Goal: Information Seeking & Learning: Check status

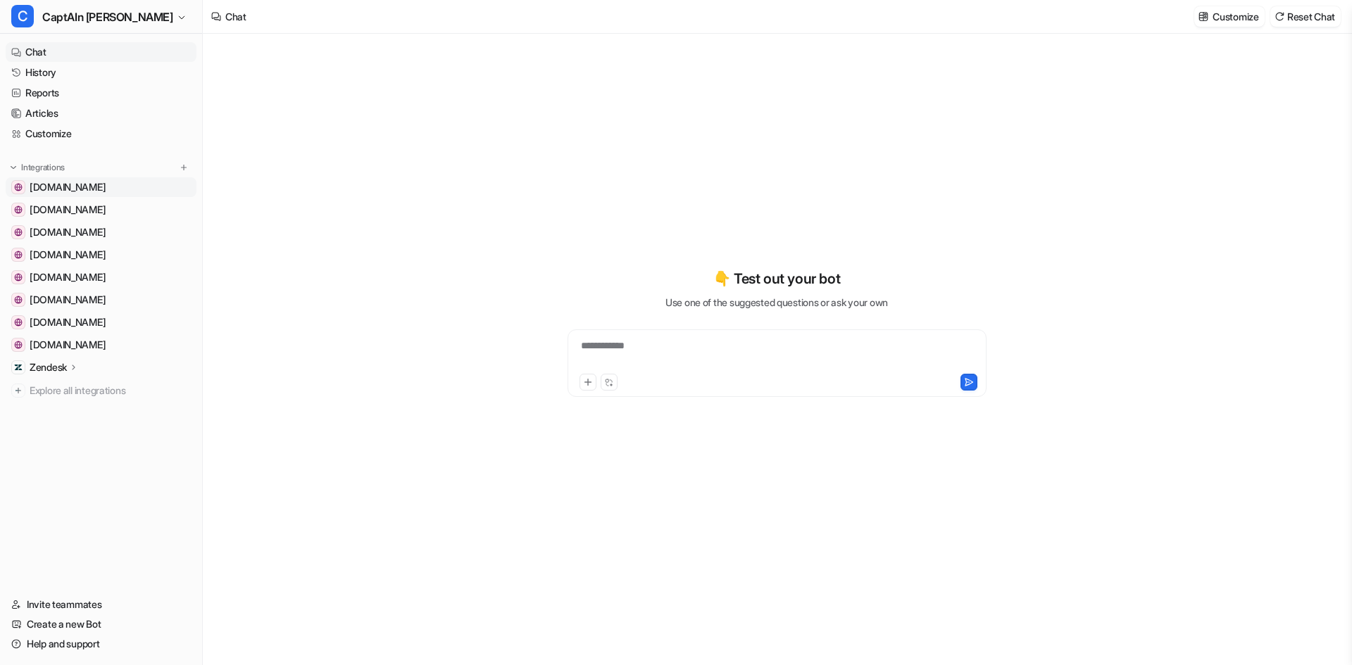
type textarea "**********"
click at [39, 80] on link "History" at bounding box center [101, 73] width 191 height 20
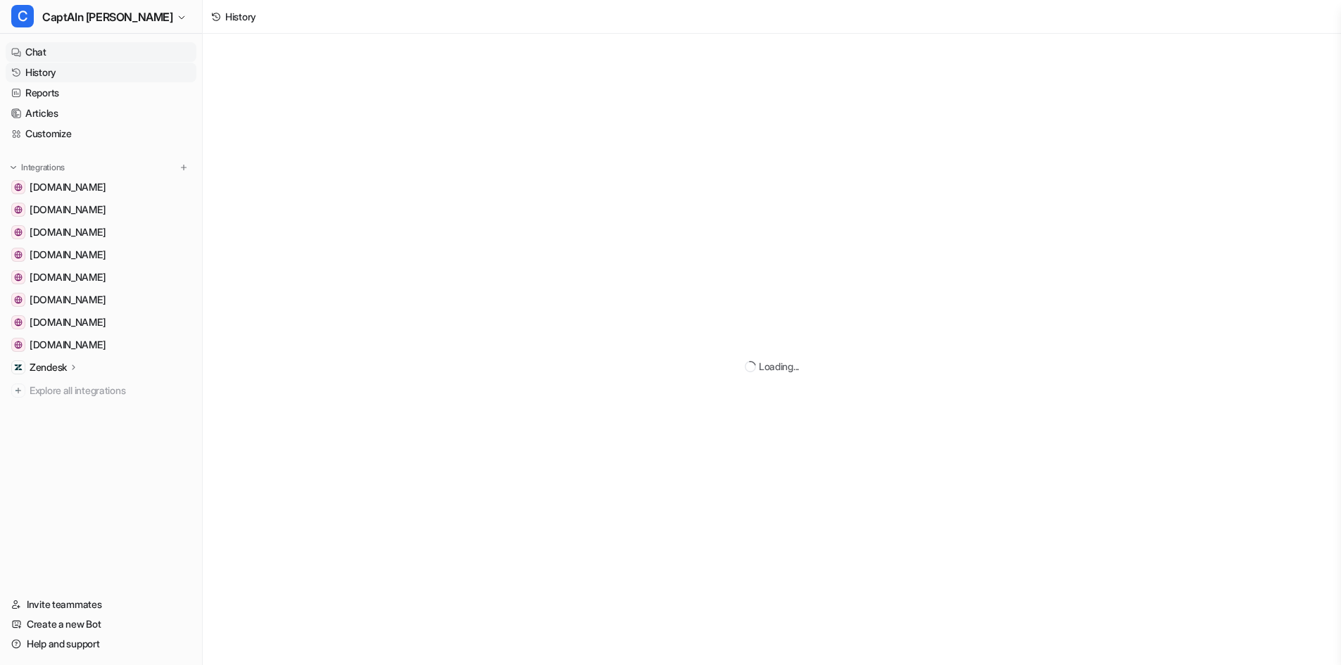
click at [39, 55] on link "Chat" at bounding box center [101, 52] width 191 height 20
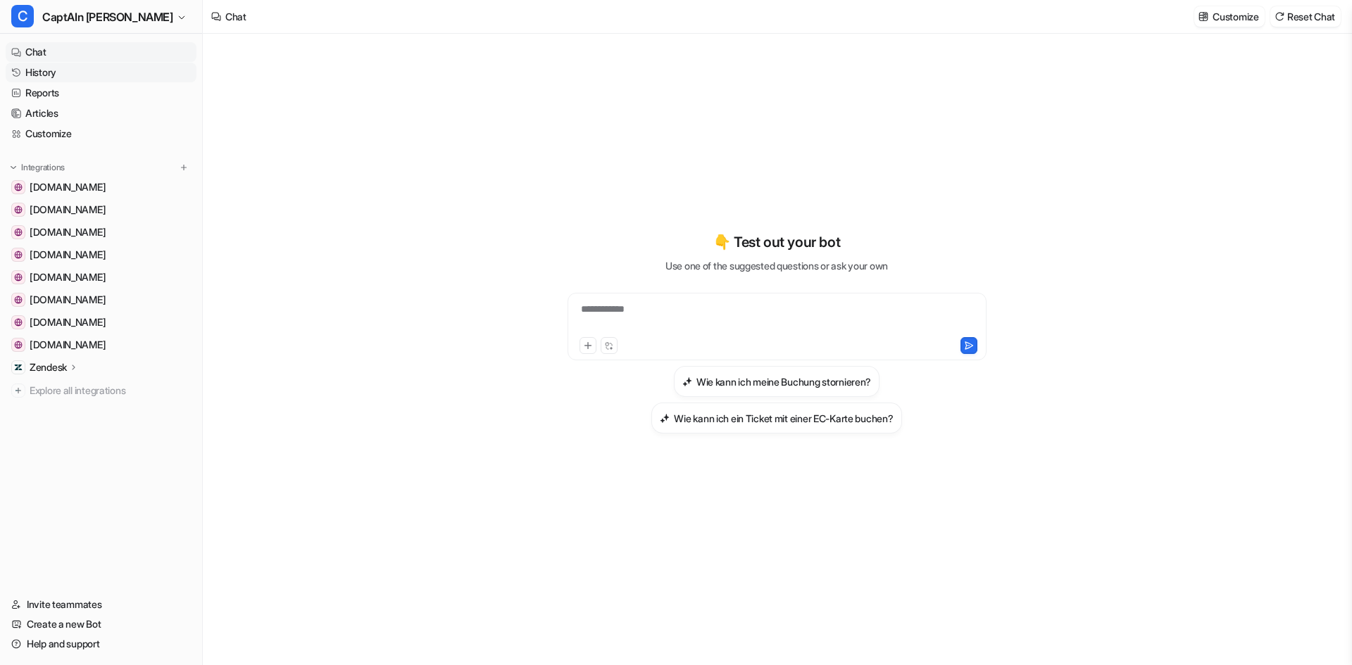
click at [35, 80] on link "History" at bounding box center [101, 73] width 191 height 20
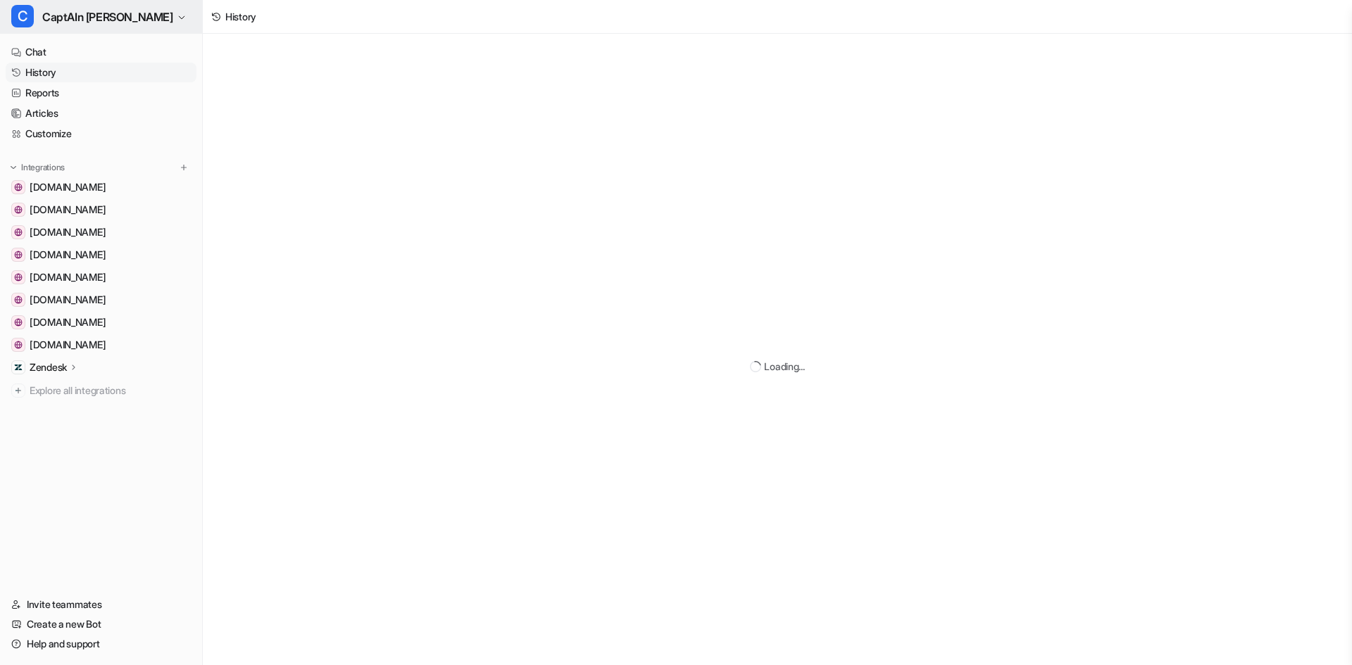
click at [108, 25] on span "CaptAIn [PERSON_NAME]" at bounding box center [107, 17] width 131 height 20
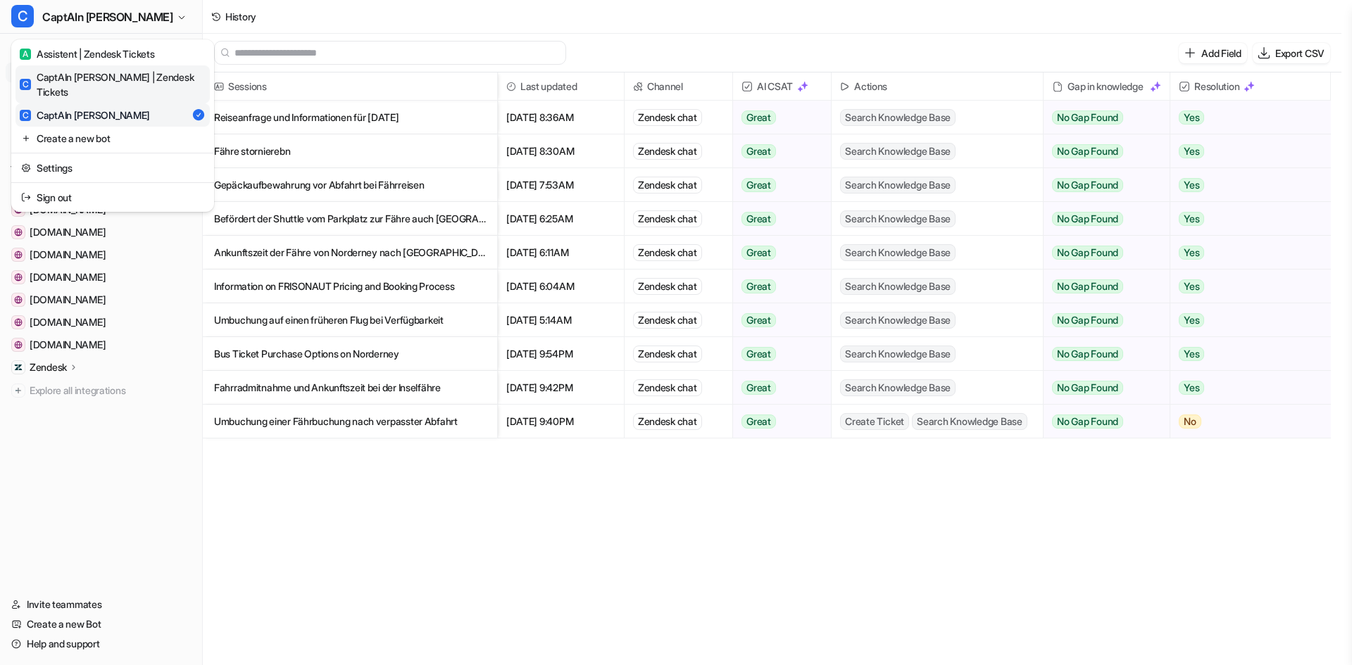
click at [112, 68] on link "C CaptAIn [PERSON_NAME] | Zendesk Tickets" at bounding box center [112, 84] width 194 height 38
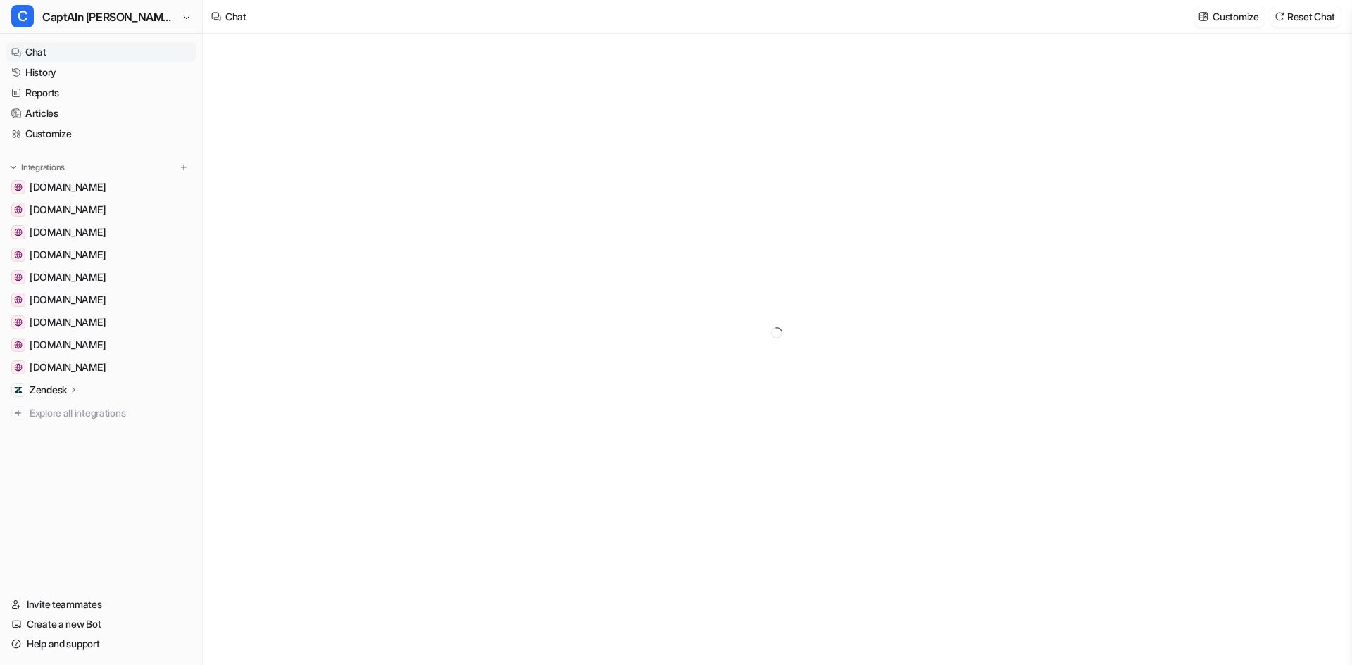
type textarea "**********"
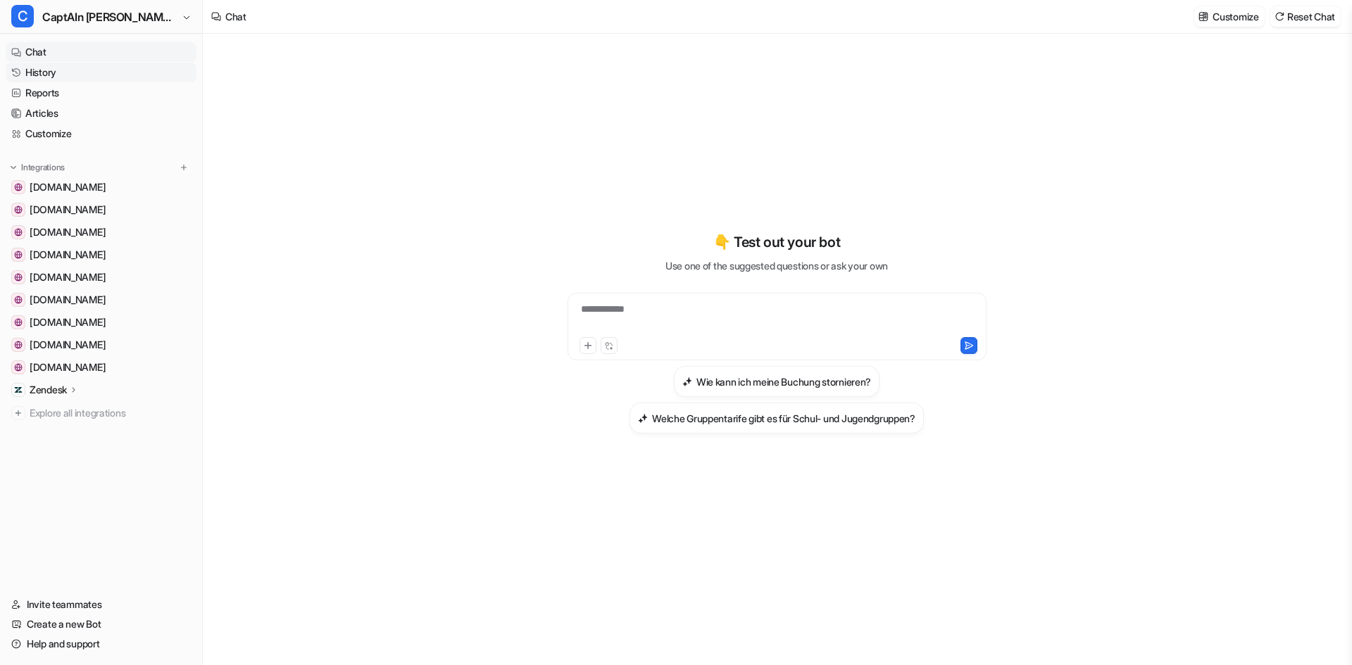
click at [50, 69] on link "History" at bounding box center [101, 73] width 191 height 20
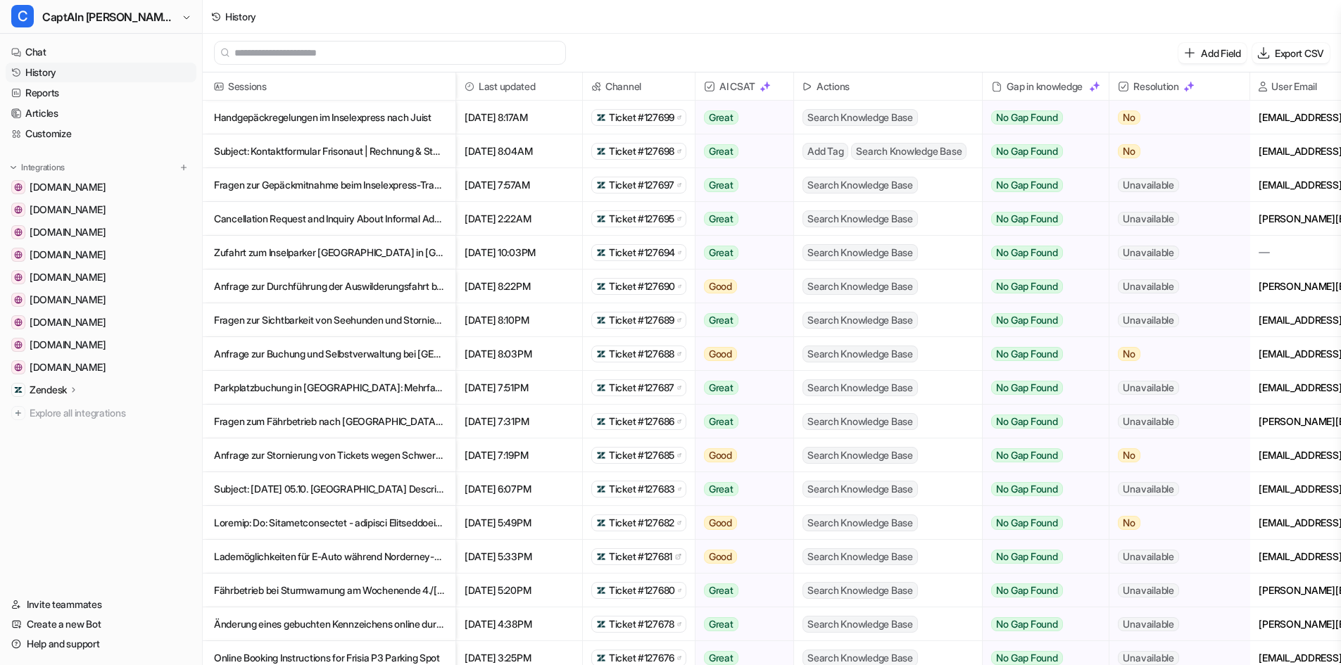
click at [620, 120] on span "Ticket #127699" at bounding box center [641, 118] width 65 height 14
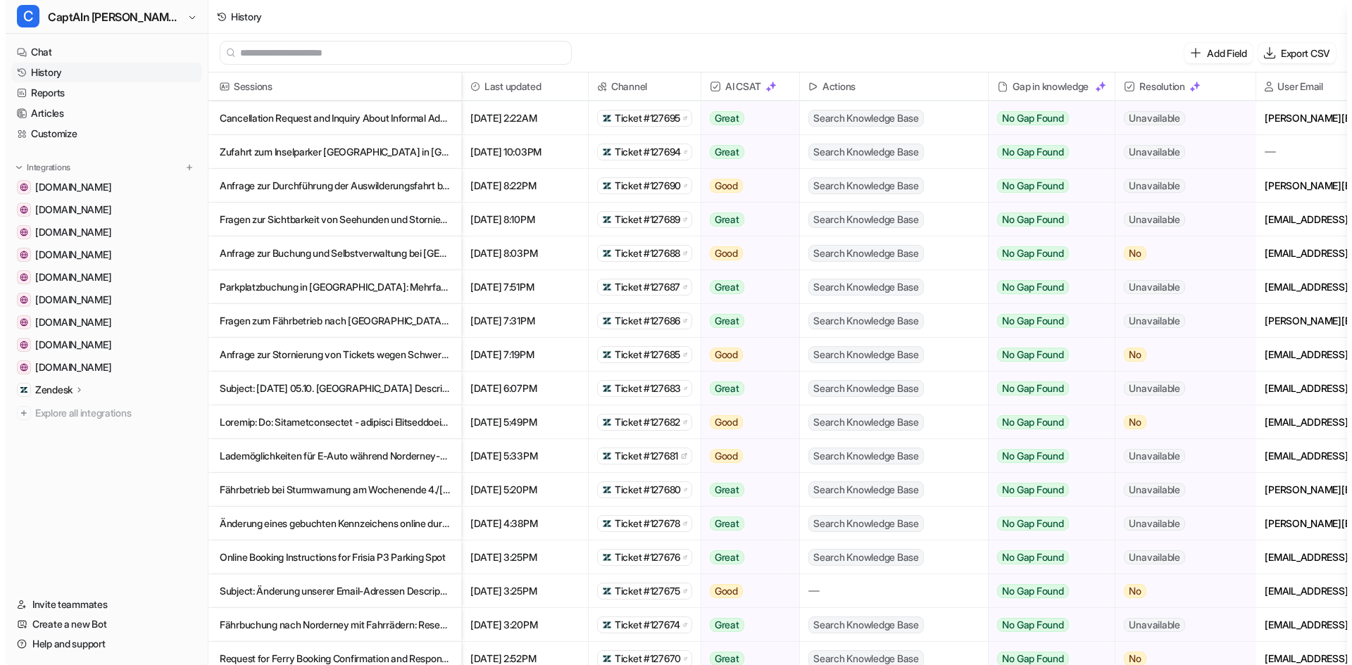
scroll to position [282, 0]
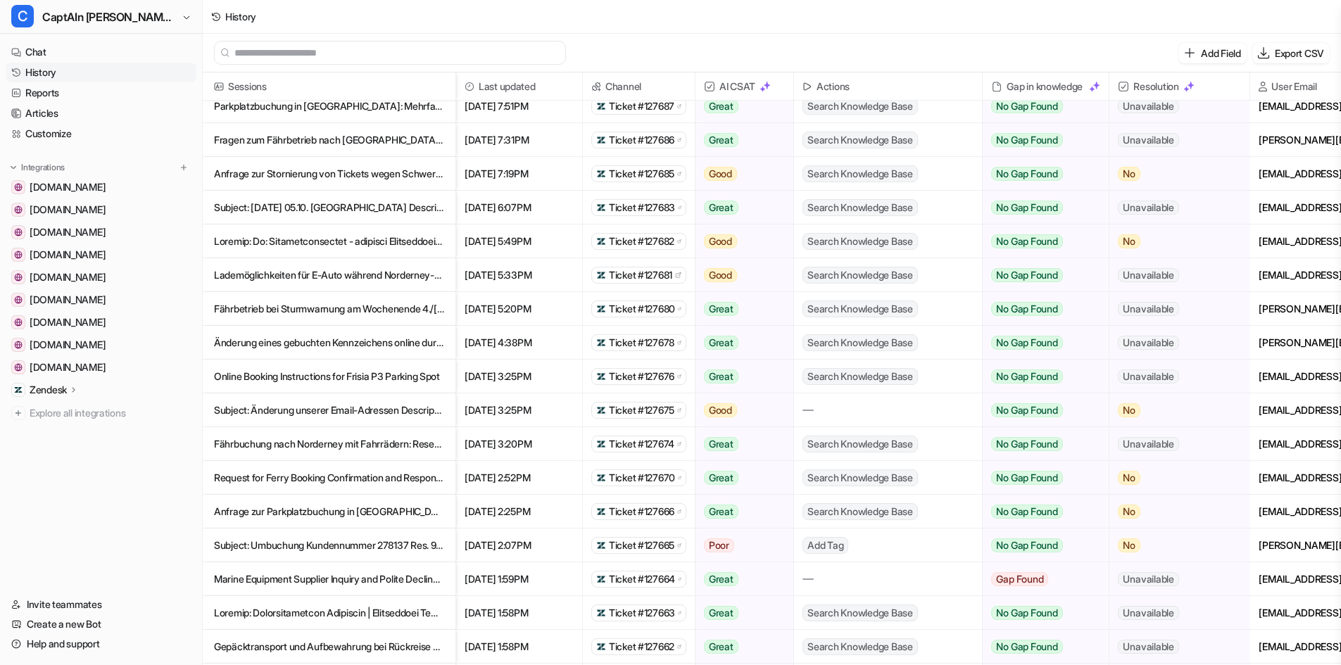
drag, startPoint x: 327, startPoint y: 540, endPoint x: 340, endPoint y: 537, distance: 13.0
click at [328, 540] on p "Subject: Umbuchung Kundennummer 278137 Res. 9239295 Description: Sehr geehrte D…" at bounding box center [329, 546] width 230 height 34
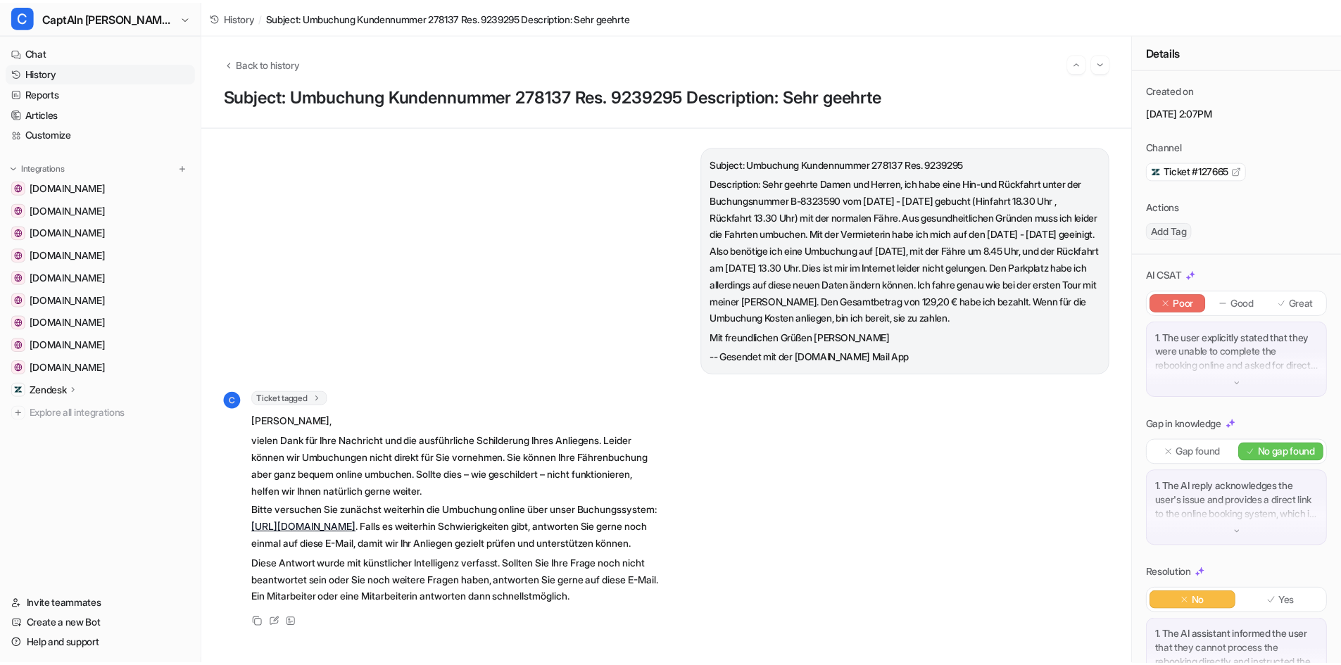
scroll to position [23, 0]
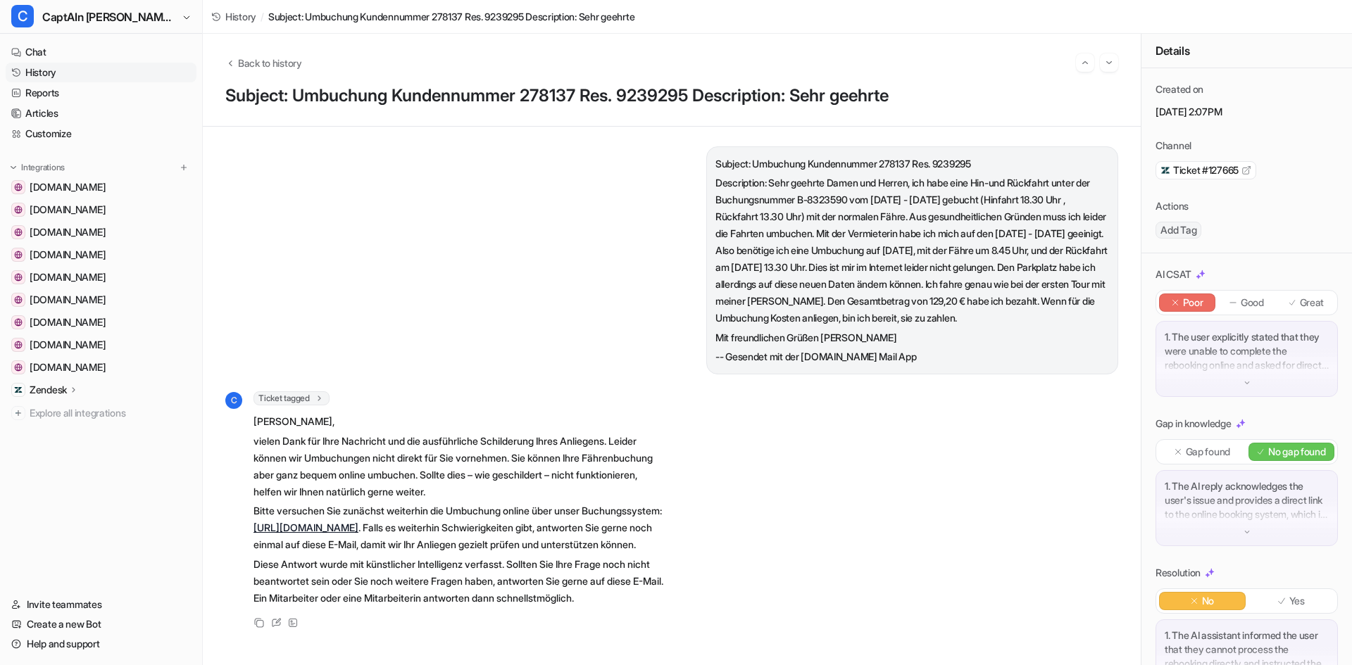
click at [1209, 178] on div "Ticket #127665" at bounding box center [1205, 170] width 101 height 18
click at [1173, 172] on span "Ticket #127665" at bounding box center [1205, 170] width 65 height 14
click at [58, 68] on link "History" at bounding box center [101, 73] width 191 height 20
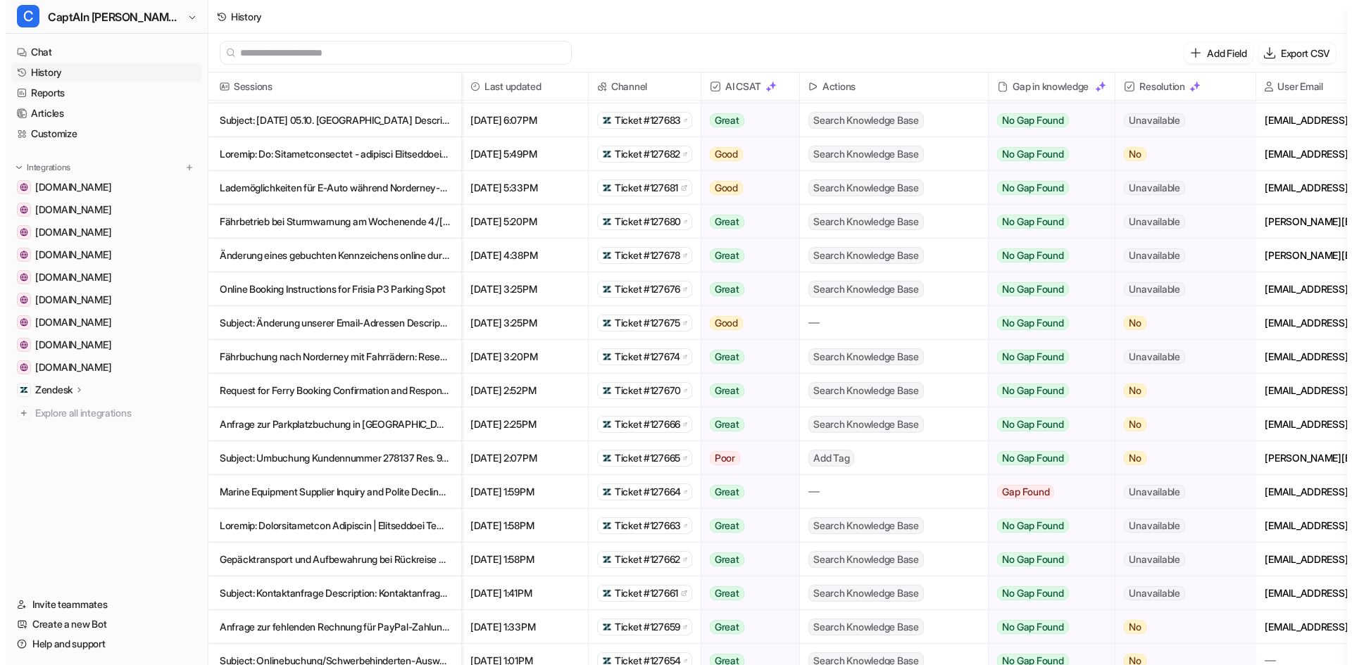
scroll to position [422, 0]
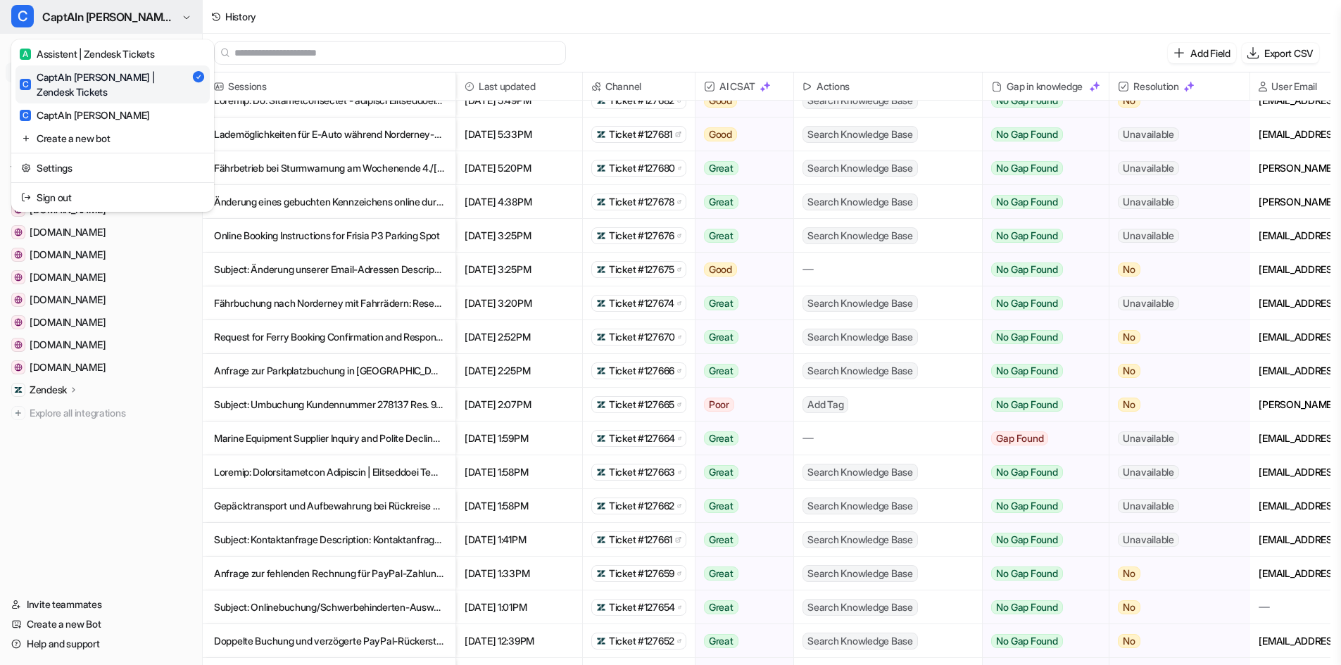
click at [155, 3] on button "C CaptAIn [PERSON_NAME] | Zendesk Tickets" at bounding box center [101, 17] width 202 height 34
